Goal: Task Accomplishment & Management: Manage account settings

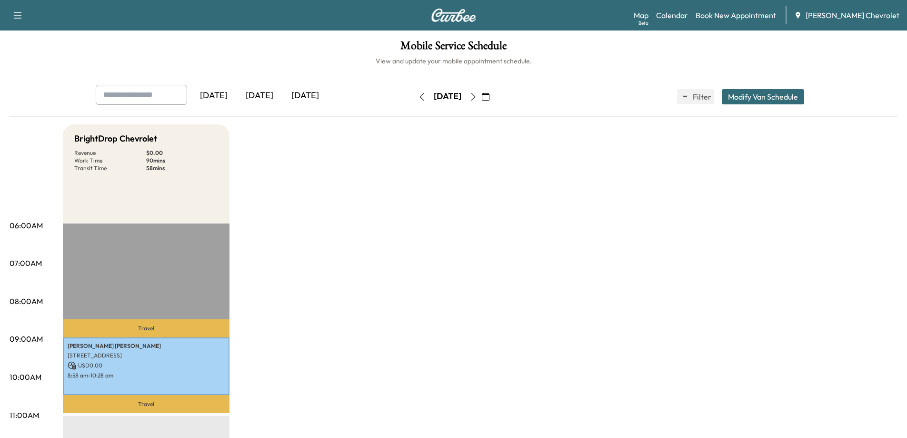
click at [309, 93] on div "[DATE]" at bounding box center [305, 96] width 46 height 22
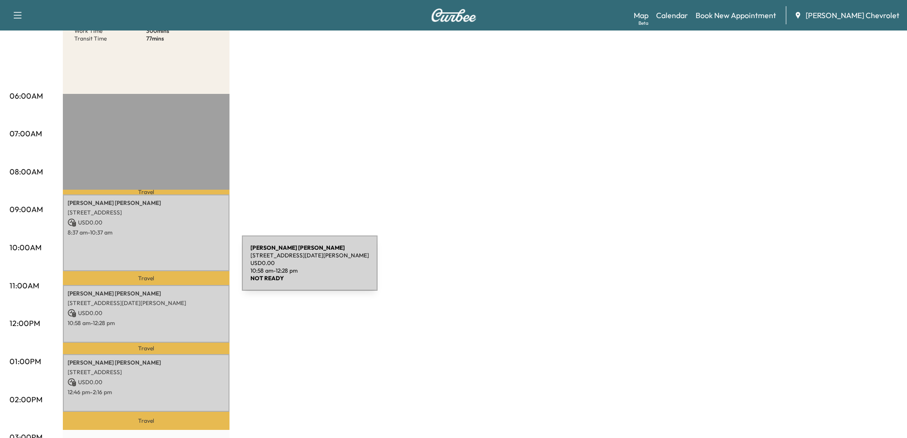
scroll to position [143, 0]
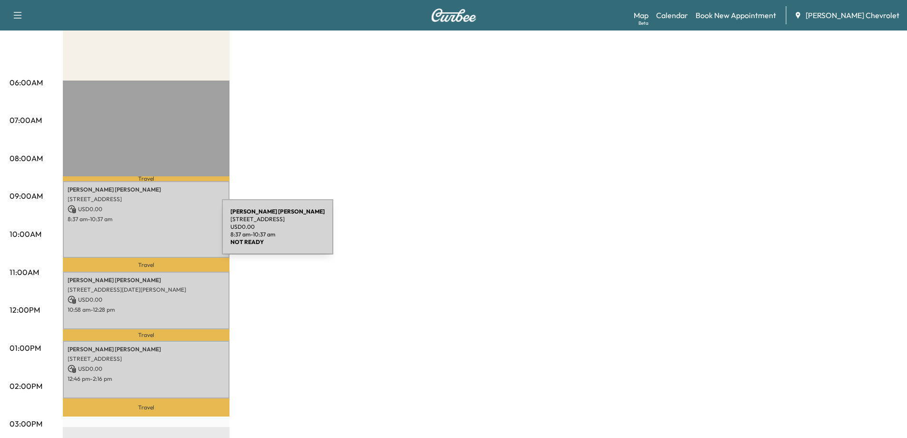
click at [150, 232] on div "[PERSON_NAME] [STREET_ADDRESS] USD 0.00 8:37 am - 10:37 am" at bounding box center [146, 219] width 167 height 77
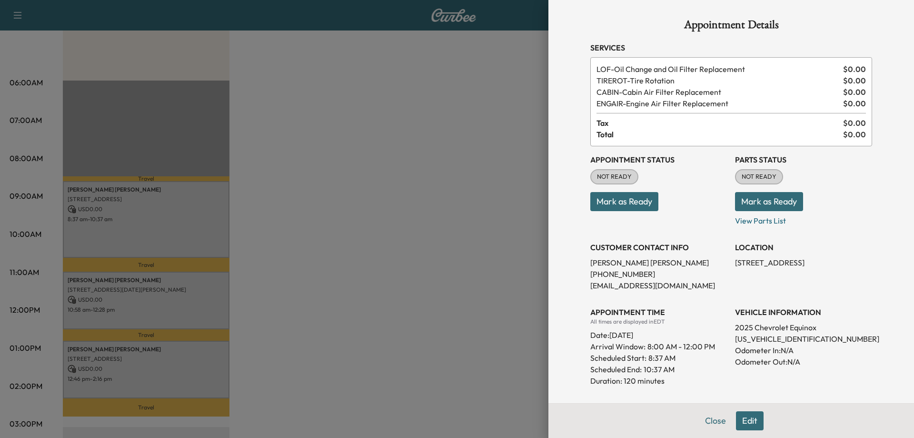
click at [762, 197] on button "Mark as Ready" at bounding box center [769, 201] width 68 height 19
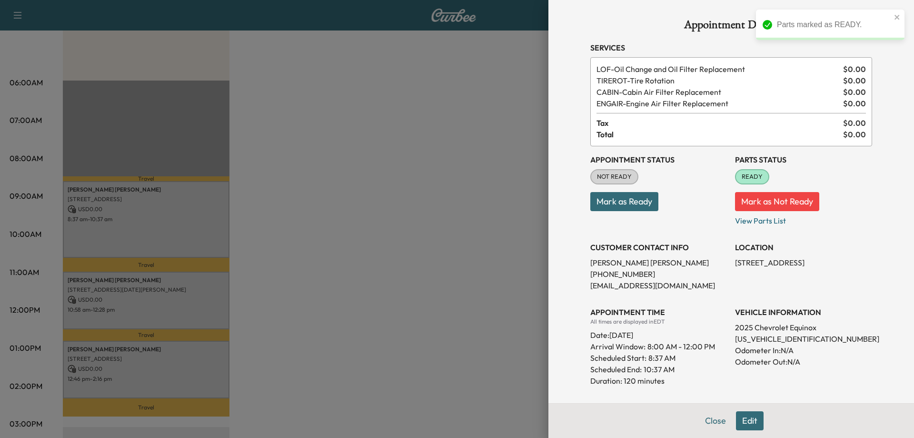
click at [356, 232] on div at bounding box center [457, 219] width 914 height 438
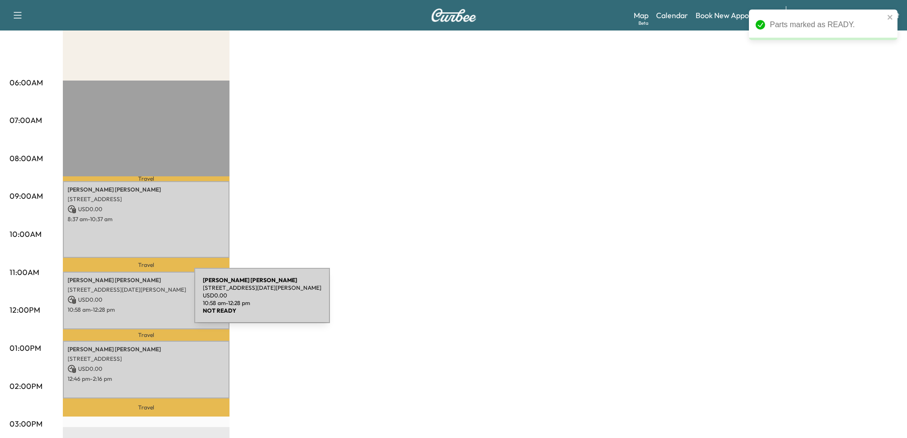
click at [123, 301] on p "USD 0.00" at bounding box center [146, 299] width 157 height 9
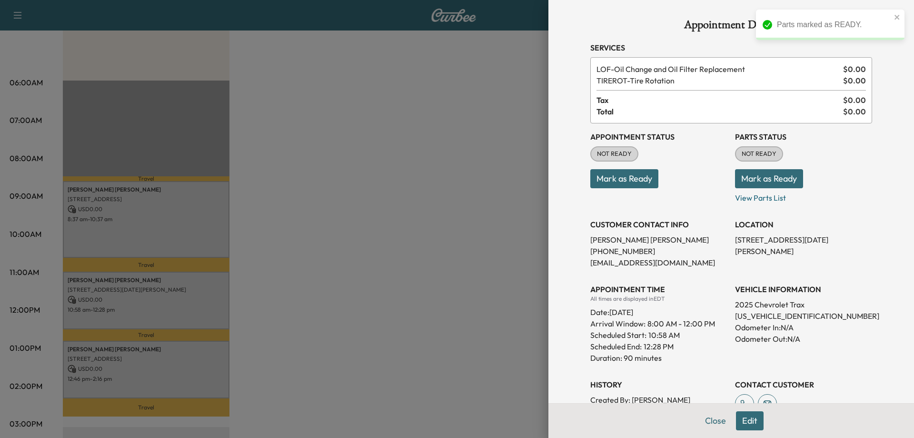
click at [786, 175] on button "Mark as Ready" at bounding box center [769, 178] width 68 height 19
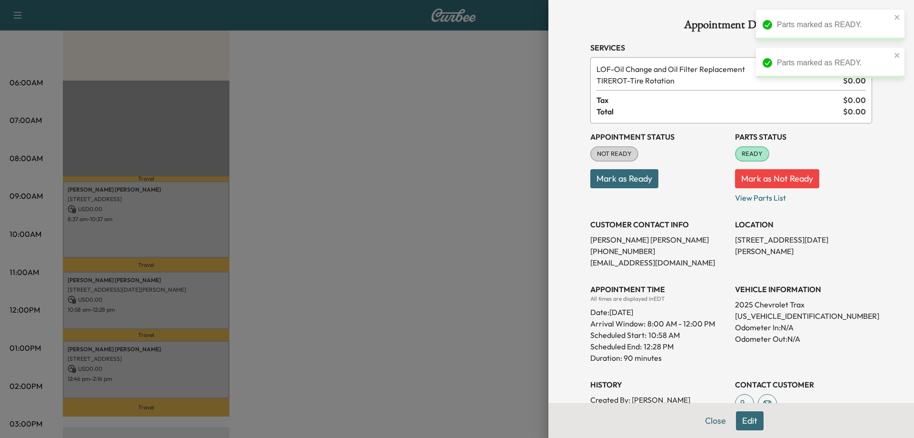
click at [391, 245] on div at bounding box center [457, 219] width 914 height 438
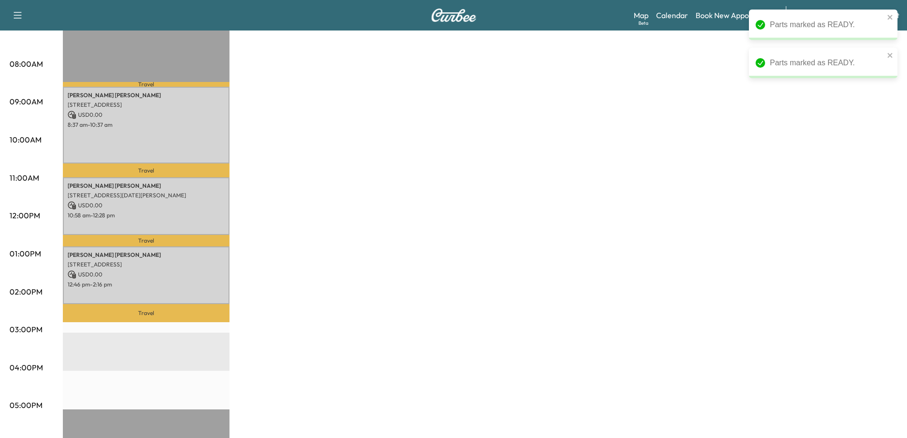
scroll to position [238, 0]
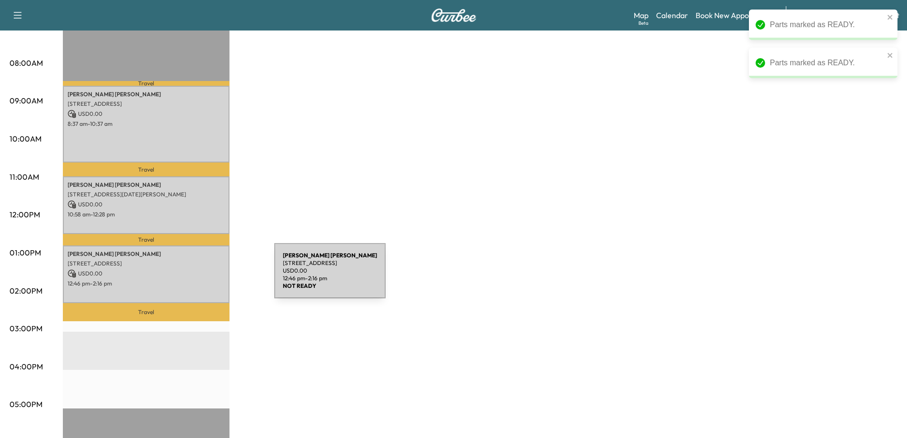
click at [196, 280] on p "12:46 pm - 2:16 pm" at bounding box center [146, 284] width 157 height 8
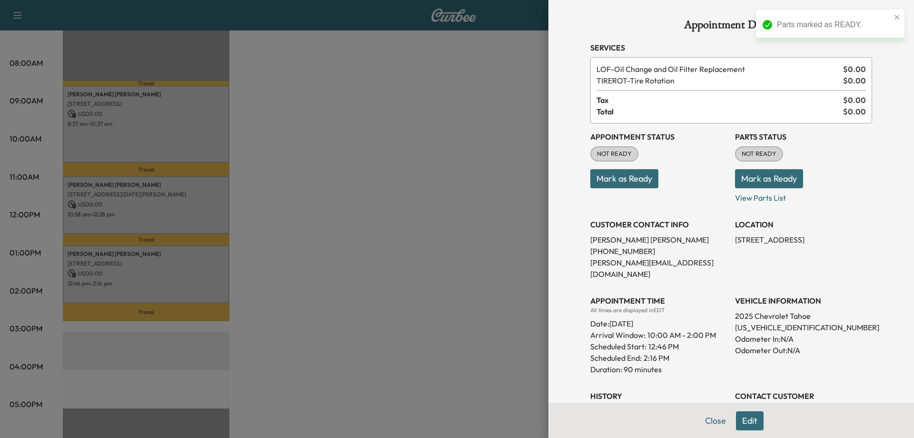
click at [763, 184] on button "Mark as Ready" at bounding box center [769, 178] width 68 height 19
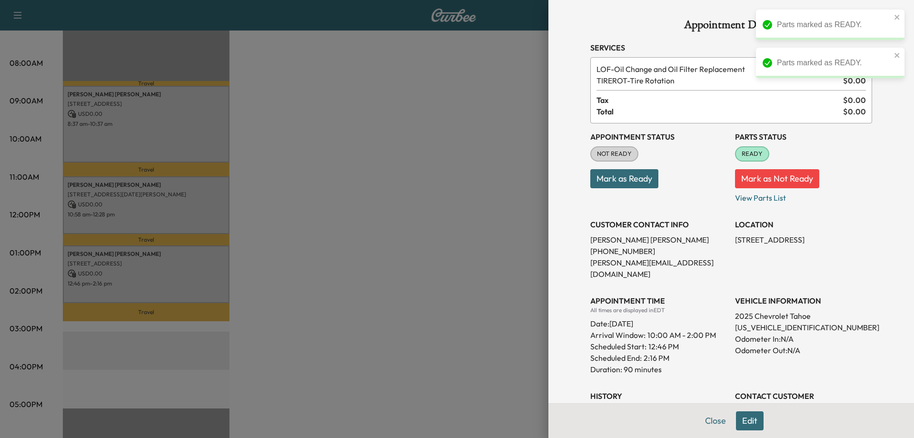
click at [444, 207] on div at bounding box center [457, 219] width 914 height 438
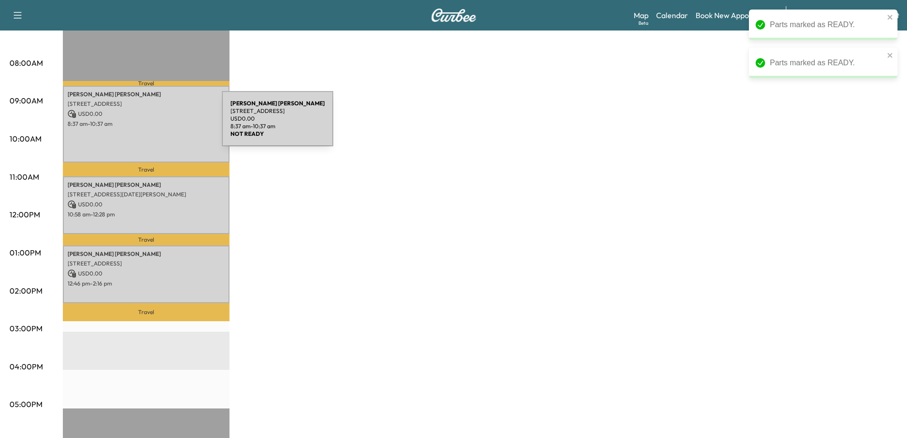
click at [150, 124] on p "8:37 am - 10:37 am" at bounding box center [146, 124] width 157 height 8
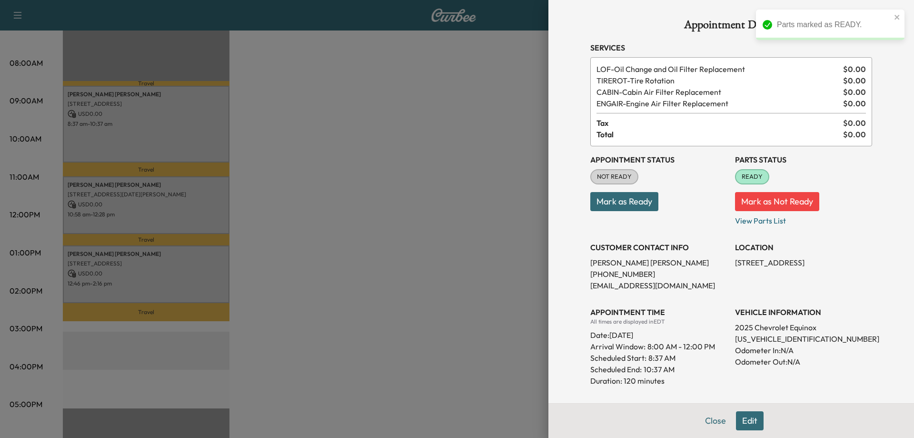
click at [364, 200] on div at bounding box center [457, 219] width 914 height 438
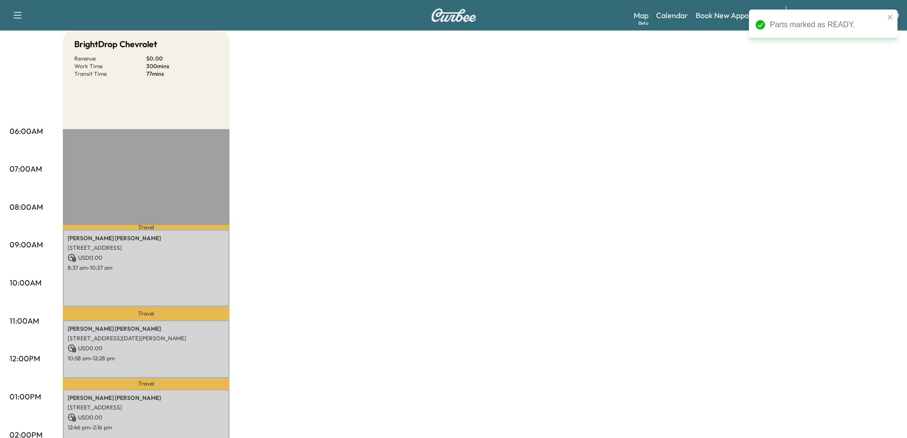
scroll to position [0, 0]
